Goal: Information Seeking & Learning: Learn about a topic

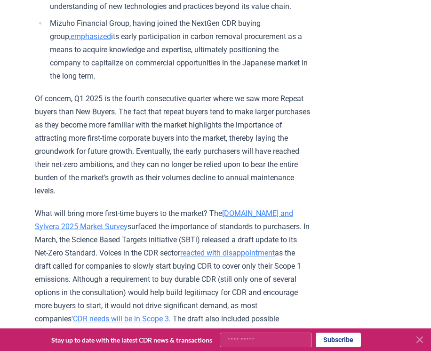
scroll to position [1199, 0]
click at [420, 341] on icon at bounding box center [420, 340] width 6 height 6
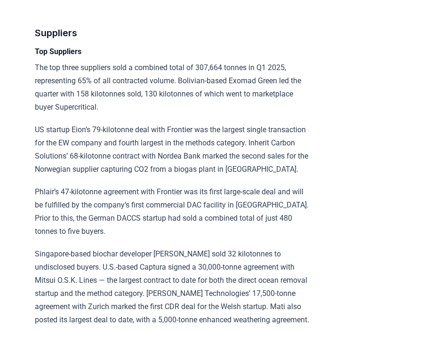
scroll to position [3430, 0]
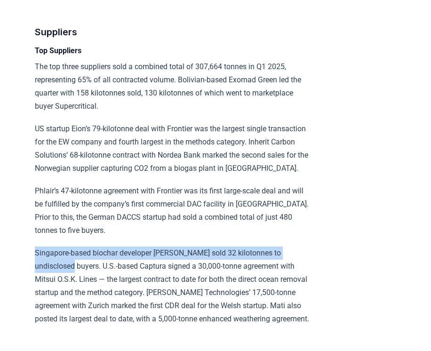
drag, startPoint x: 35, startPoint y: 93, endPoint x: 325, endPoint y: 96, distance: 289.3
click at [310, 246] on p "Singapore-based biochar developer [PERSON_NAME] sold 32 kilotonnes to undisclos…" at bounding box center [172, 285] width 275 height 79
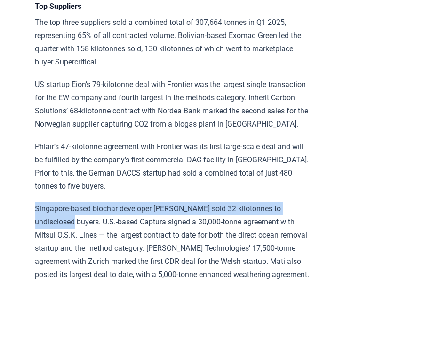
scroll to position [3479, 0]
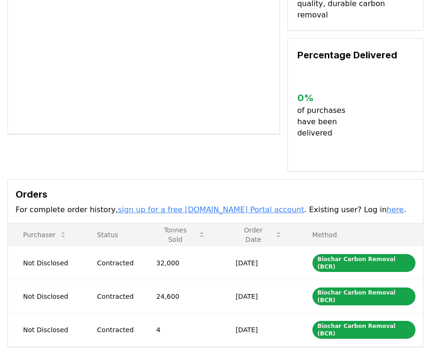
scroll to position [231, 0]
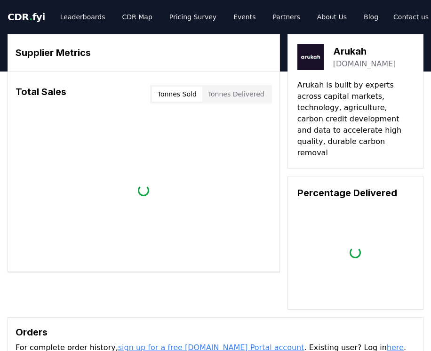
scroll to position [231, 0]
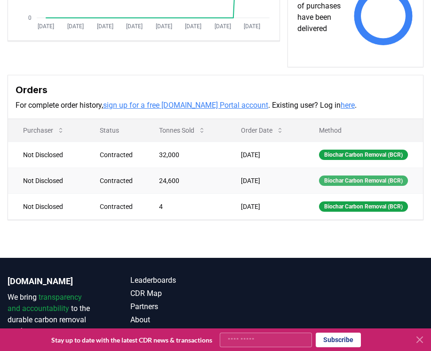
click at [346, 178] on div "Biochar Carbon Removal (BCR)" at bounding box center [363, 180] width 89 height 10
click at [268, 180] on td "[DATE]" at bounding box center [265, 180] width 78 height 26
click at [101, 192] on td "Contracted" at bounding box center [114, 180] width 59 height 26
